Goal: Transaction & Acquisition: Purchase product/service

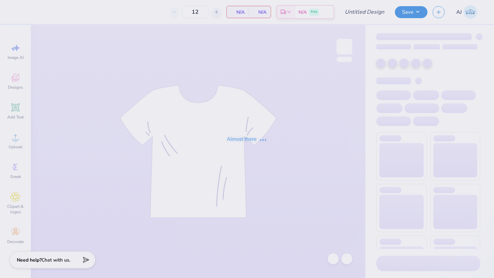
type input "corner hoodies"
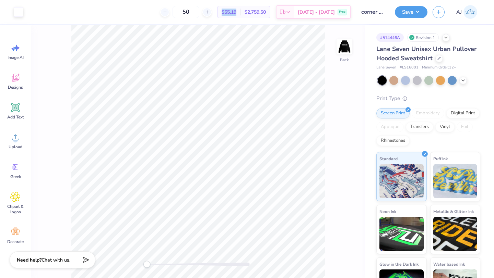
drag, startPoint x: 253, startPoint y: 12, endPoint x: 234, endPoint y: 12, distance: 19.2
click at [233, 12] on div "$55.19 Per Item" at bounding box center [228, 12] width 23 height 12
copy span "$55.19"
drag, startPoint x: 208, startPoint y: 13, endPoint x: 167, endPoint y: 13, distance: 41.1
click at [168, 13] on div "50 $55.19 Per Item $2,759.50 Total Est. Delivery [DATE] - [DATE] Free" at bounding box center [189, 12] width 322 height 24
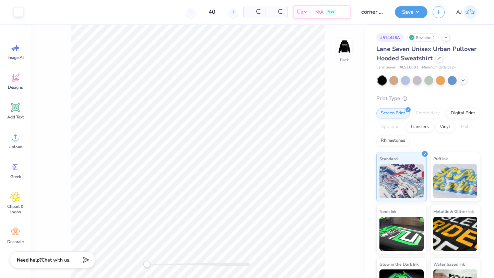
type input "4"
drag, startPoint x: 252, startPoint y: 12, endPoint x: 215, endPoint y: 12, distance: 36.3
click at [215, 12] on div "60 $54.68 Per Item $3,280.80 Total Est. Delivery [DATE] - [DATE] Free" at bounding box center [189, 12] width 322 height 24
copy div "$54.68"
click at [199, 11] on input "60" at bounding box center [185, 12] width 27 height 12
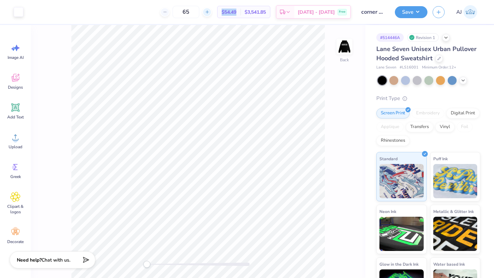
drag, startPoint x: 254, startPoint y: 11, endPoint x: 220, endPoint y: 11, distance: 34.3
click at [220, 11] on div "65 $54.49 Per Item $3,541.85 Total Est. Delivery [DATE] - [DATE] Free" at bounding box center [189, 12] width 322 height 24
copy span "$54.49"
drag, startPoint x: 209, startPoint y: 9, endPoint x: 177, endPoint y: 10, distance: 32.6
click at [178, 10] on div "65" at bounding box center [185, 12] width 51 height 12
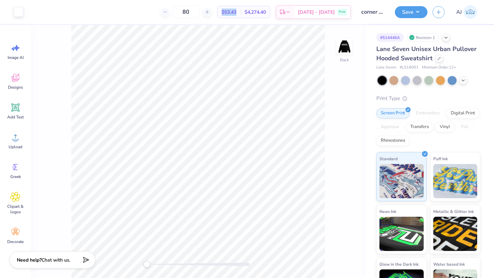
drag, startPoint x: 253, startPoint y: 11, endPoint x: 235, endPoint y: 11, distance: 18.5
click at [235, 11] on div "$53.43 Per Item" at bounding box center [228, 12] width 23 height 12
copy span "$53.43"
click at [199, 11] on input "80" at bounding box center [185, 12] width 27 height 12
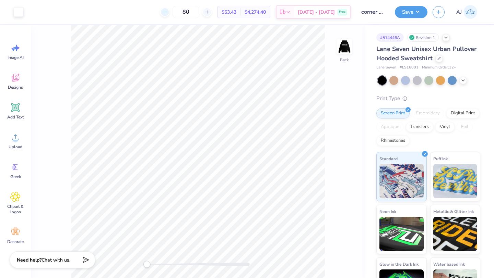
drag, startPoint x: 209, startPoint y: 11, endPoint x: 177, endPoint y: 11, distance: 32.2
click at [177, 11] on div "80" at bounding box center [185, 12] width 51 height 12
click at [199, 13] on input "50" at bounding box center [185, 12] width 27 height 12
type input "12"
